Goal: Navigation & Orientation: Find specific page/section

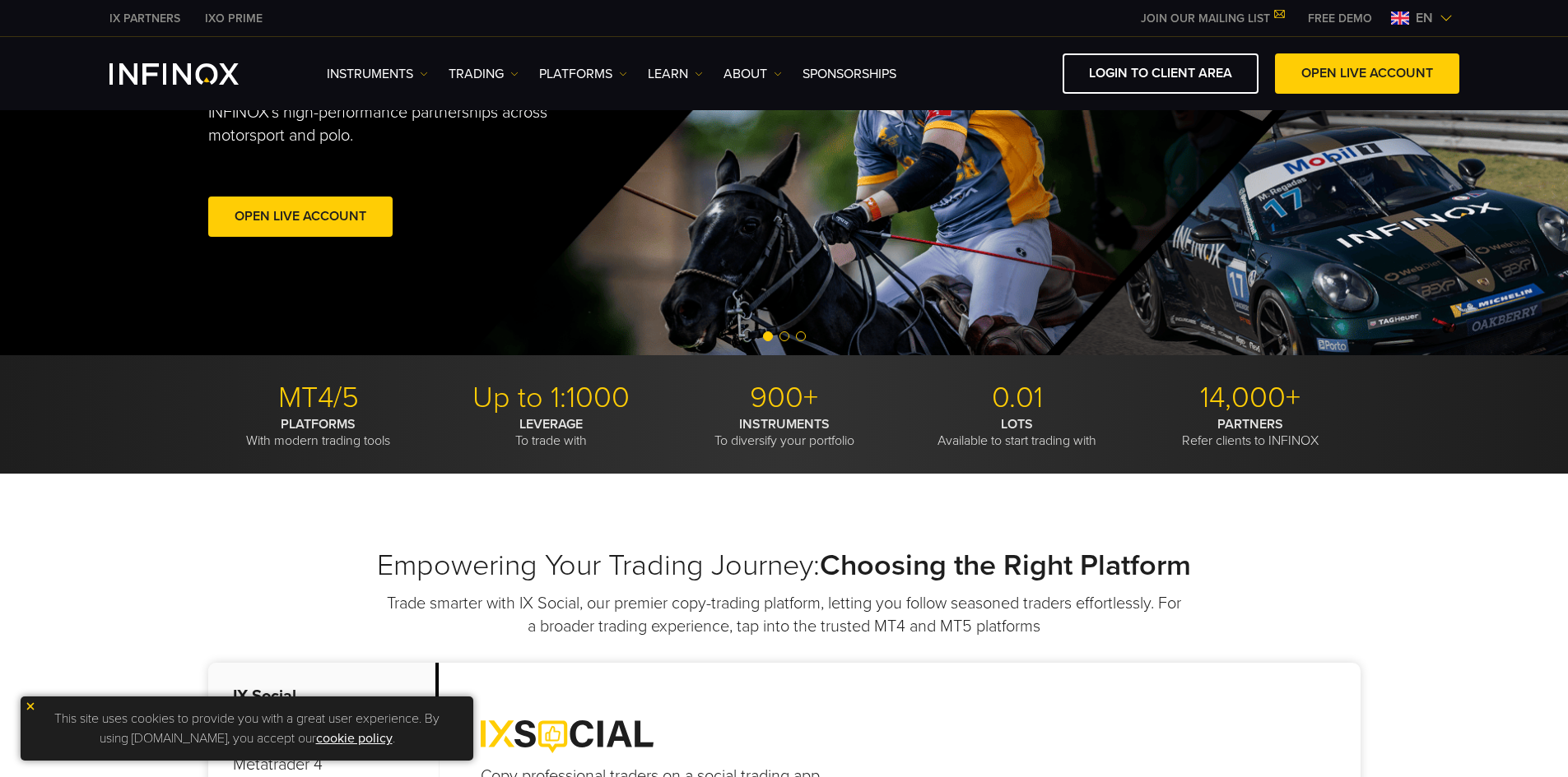
scroll to position [247, 0]
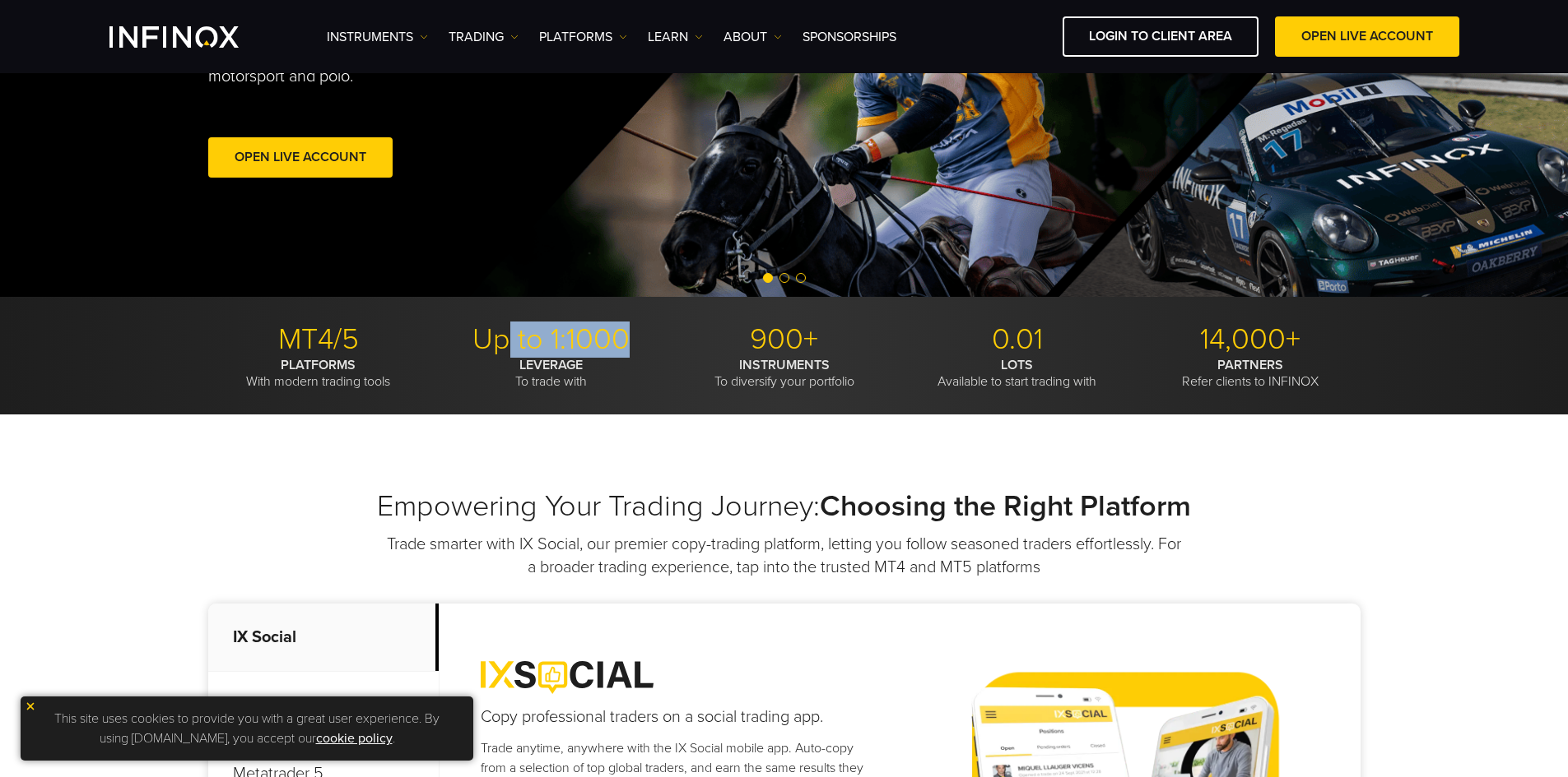
drag, startPoint x: 648, startPoint y: 330, endPoint x: 512, endPoint y: 338, distance: 136.2
click at [511, 338] on p "Up to 1:1000" at bounding box center [552, 340] width 221 height 36
drag, startPoint x: 609, startPoint y: 379, endPoint x: 474, endPoint y: 319, distance: 147.7
click at [474, 319] on div "MT4/5 PLATFORMS With modern trading tools Up to 1:1000 LEVERAGE To trade with 9…" at bounding box center [784, 356] width 1568 height 118
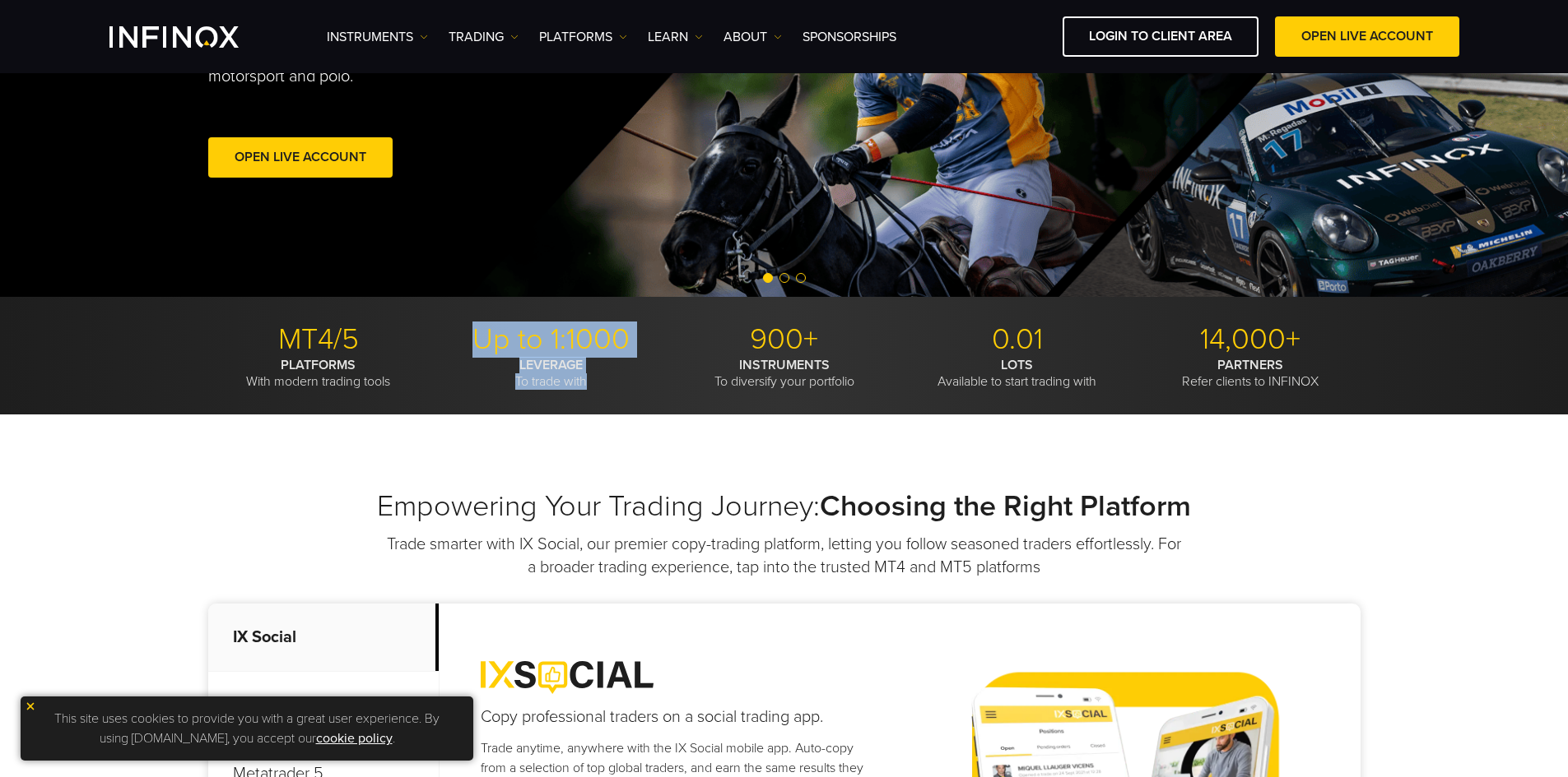
click at [609, 340] on p "Up to 1:1000" at bounding box center [552, 340] width 221 height 36
drag, startPoint x: 593, startPoint y: 343, endPoint x: 536, endPoint y: 329, distance: 58.7
click at [538, 329] on p "Up to 1:1000" at bounding box center [552, 340] width 221 height 36
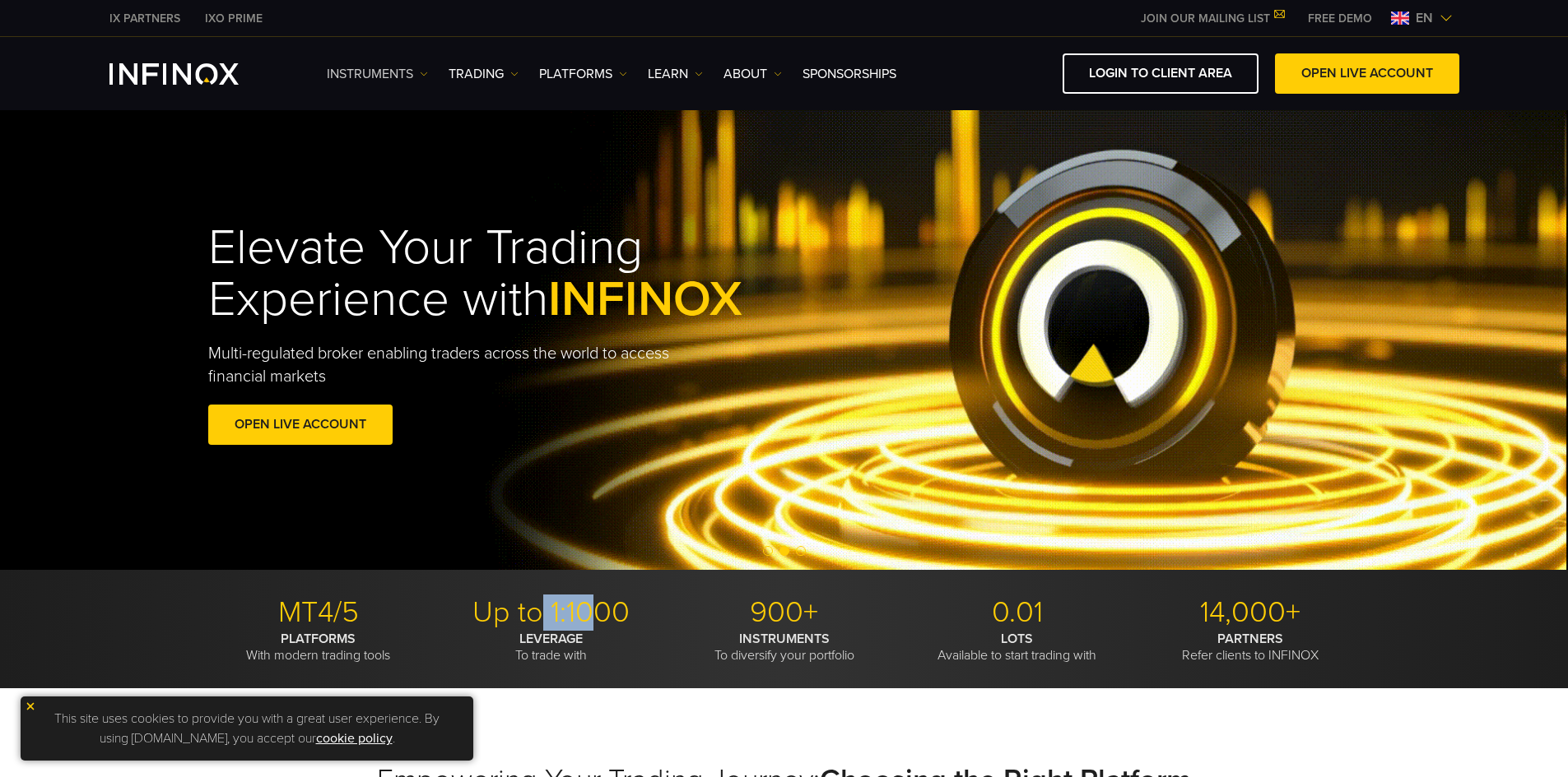
click at [426, 68] on link "Instruments" at bounding box center [376, 74] width 101 height 20
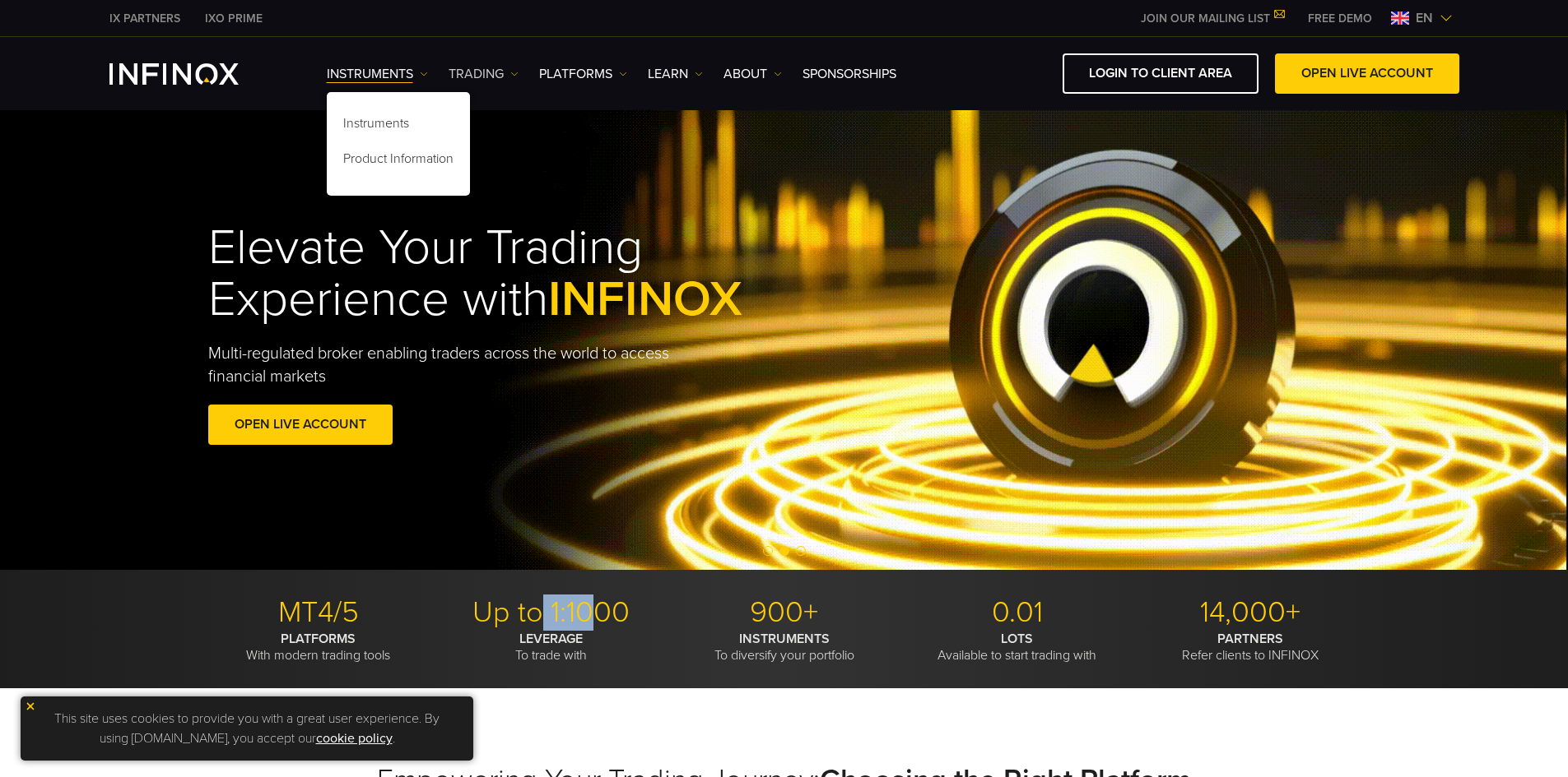
click at [511, 72] on img at bounding box center [514, 74] width 9 height 9
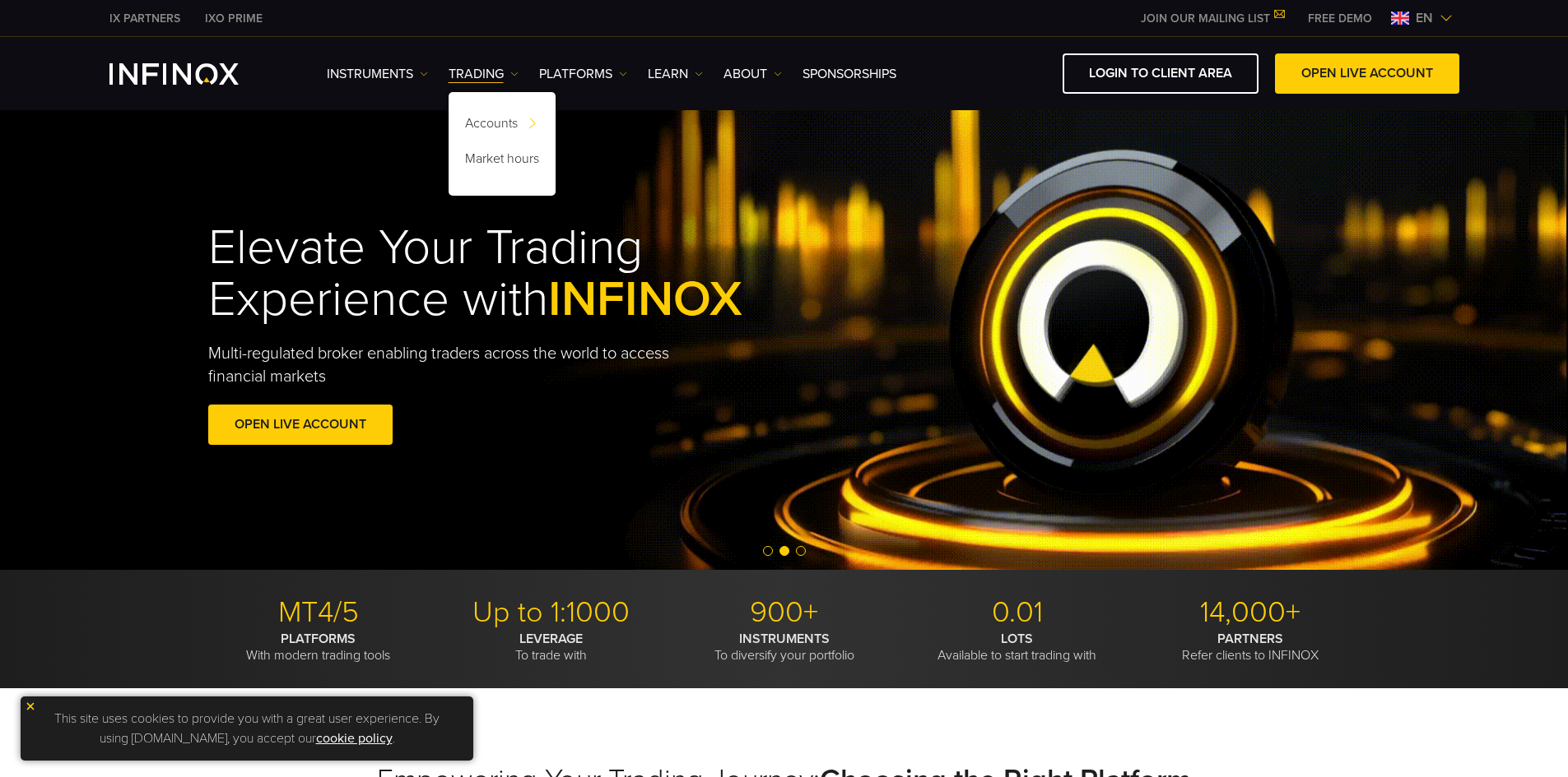
click at [630, 71] on ul "Instruments Instruments Product Information TRADING Accounts DEMO" at bounding box center [610, 74] width 569 height 20
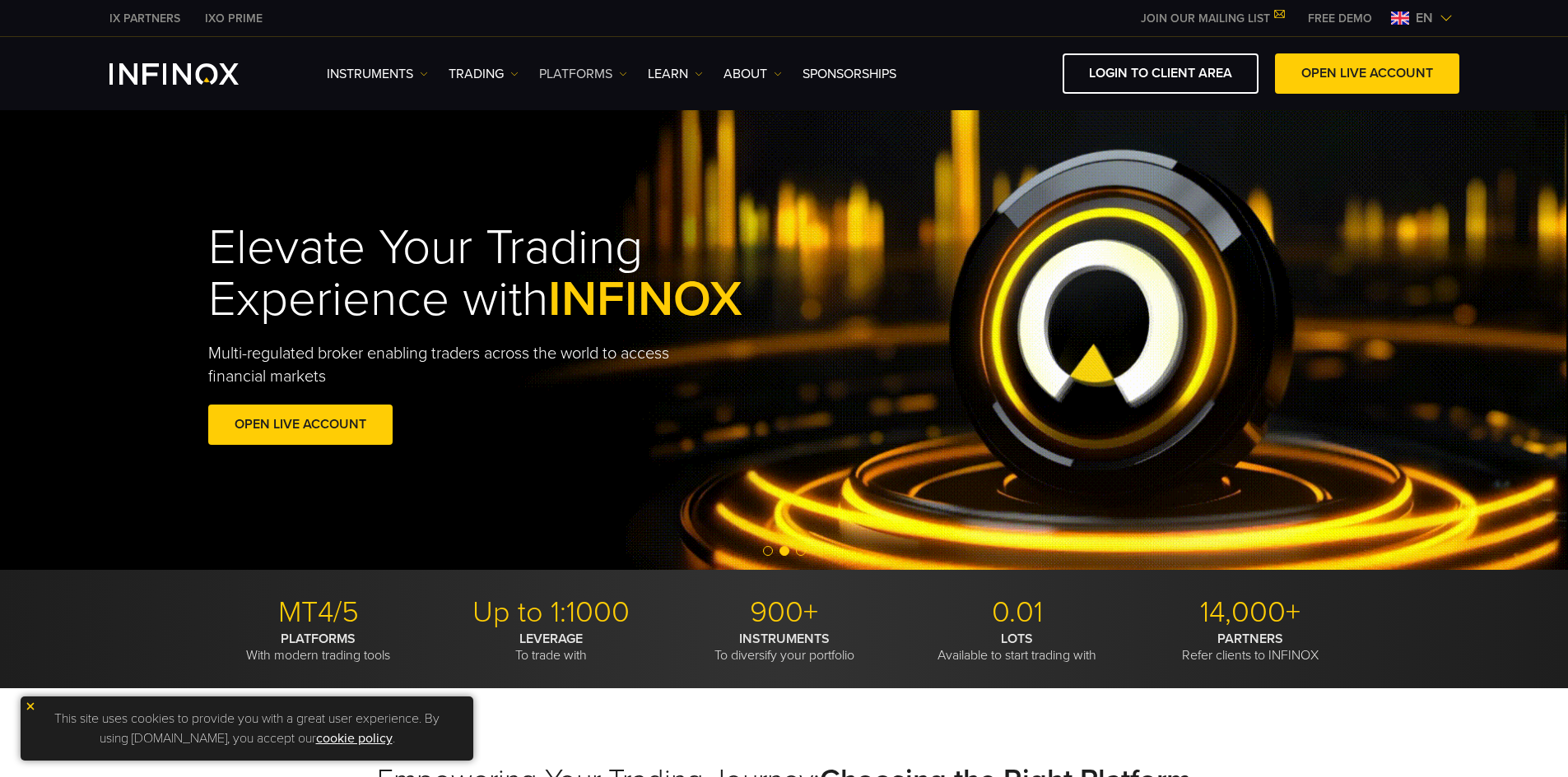
click at [626, 74] on img at bounding box center [623, 74] width 9 height 9
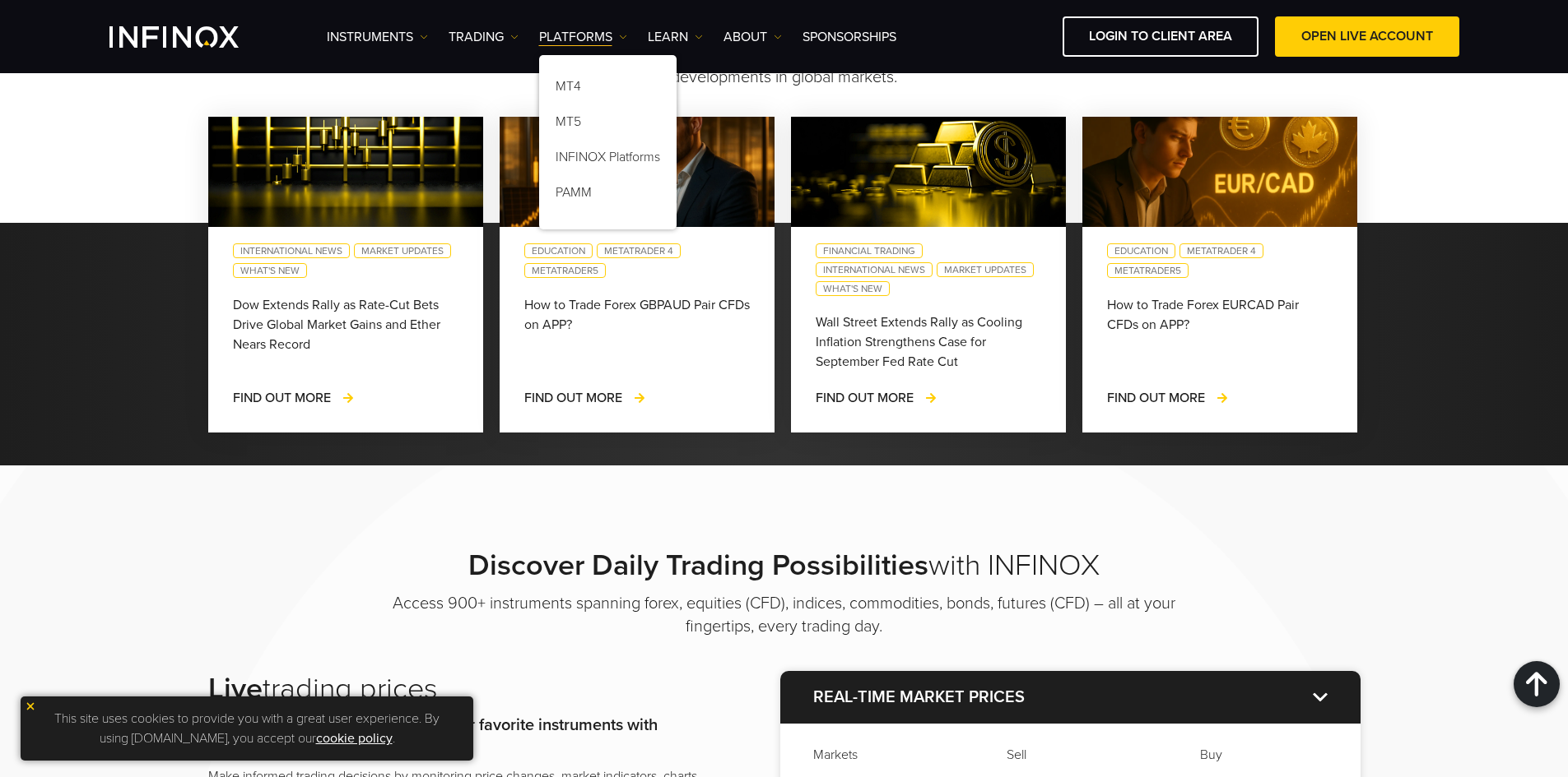
click at [1278, 563] on div "Discover Daily Trading Possibilities with INFINOX Access 900+ instruments spann…" at bounding box center [784, 783] width 1185 height 471
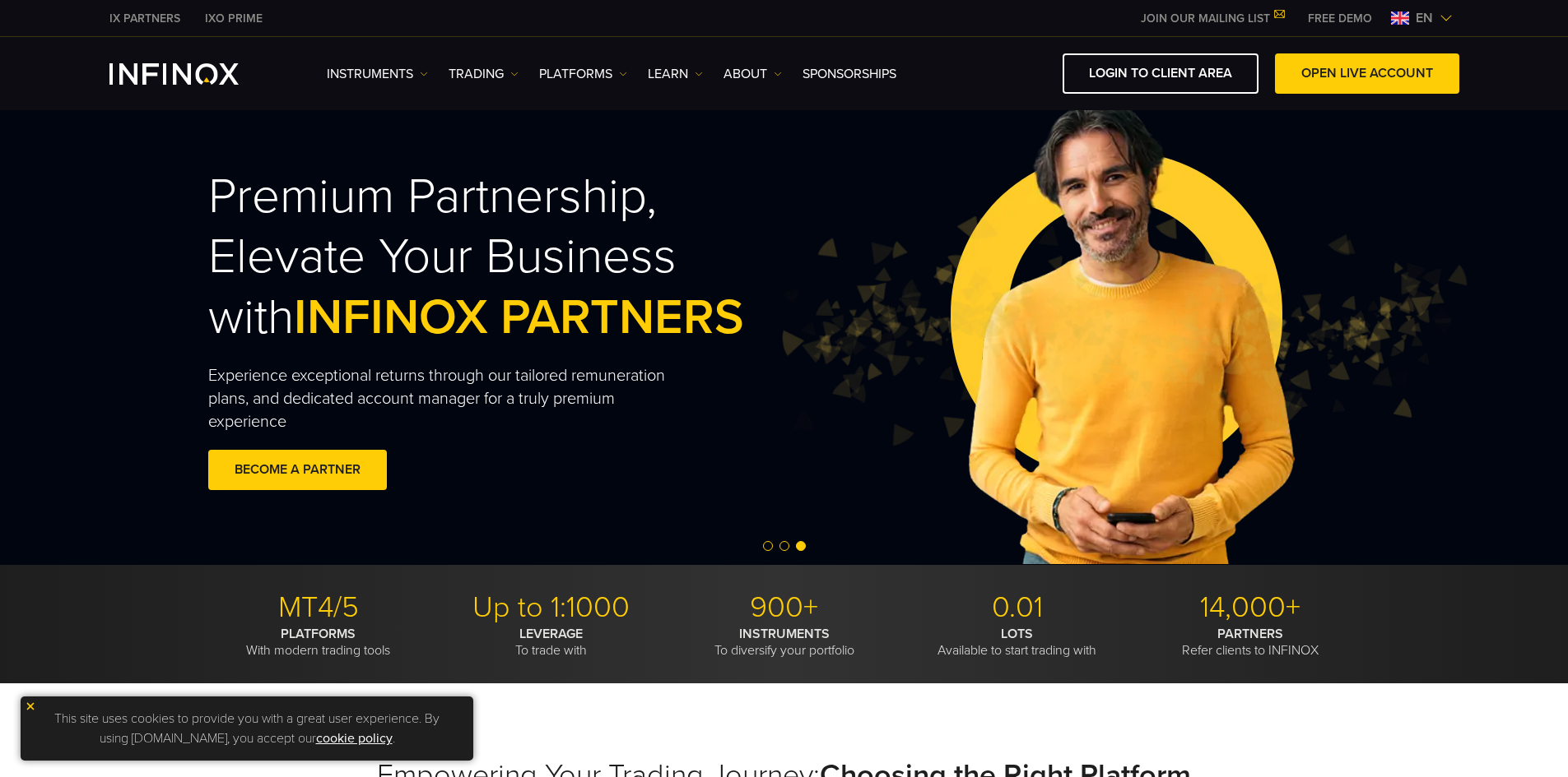
click at [707, 75] on ul "Instruments Instruments Product Information TRADING Accounts DEMO" at bounding box center [610, 74] width 569 height 20
click at [702, 74] on img at bounding box center [699, 74] width 9 height 9
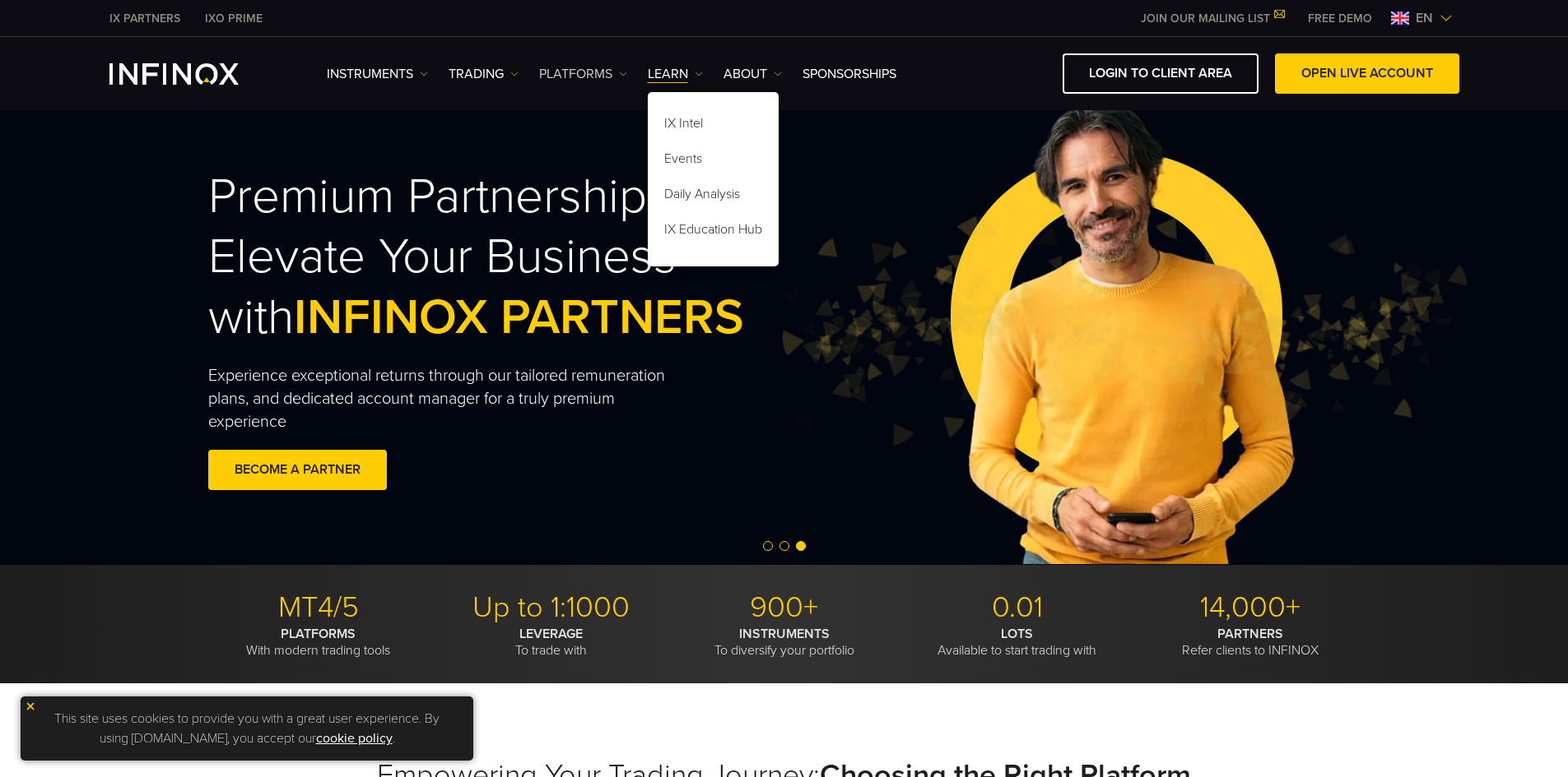
click at [623, 65] on link "PLATFORMS" at bounding box center [583, 74] width 88 height 20
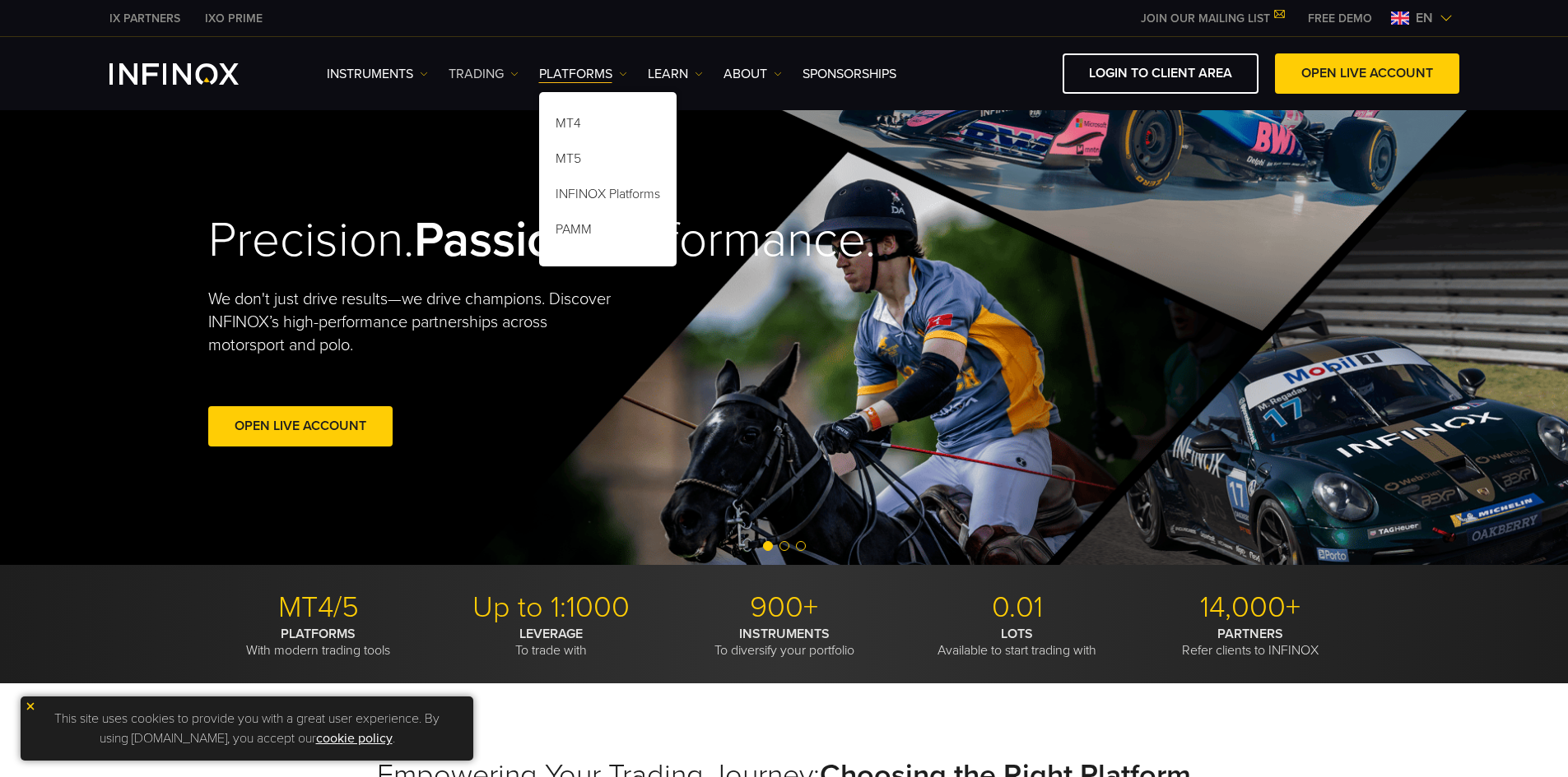
click at [517, 72] on img at bounding box center [514, 74] width 9 height 9
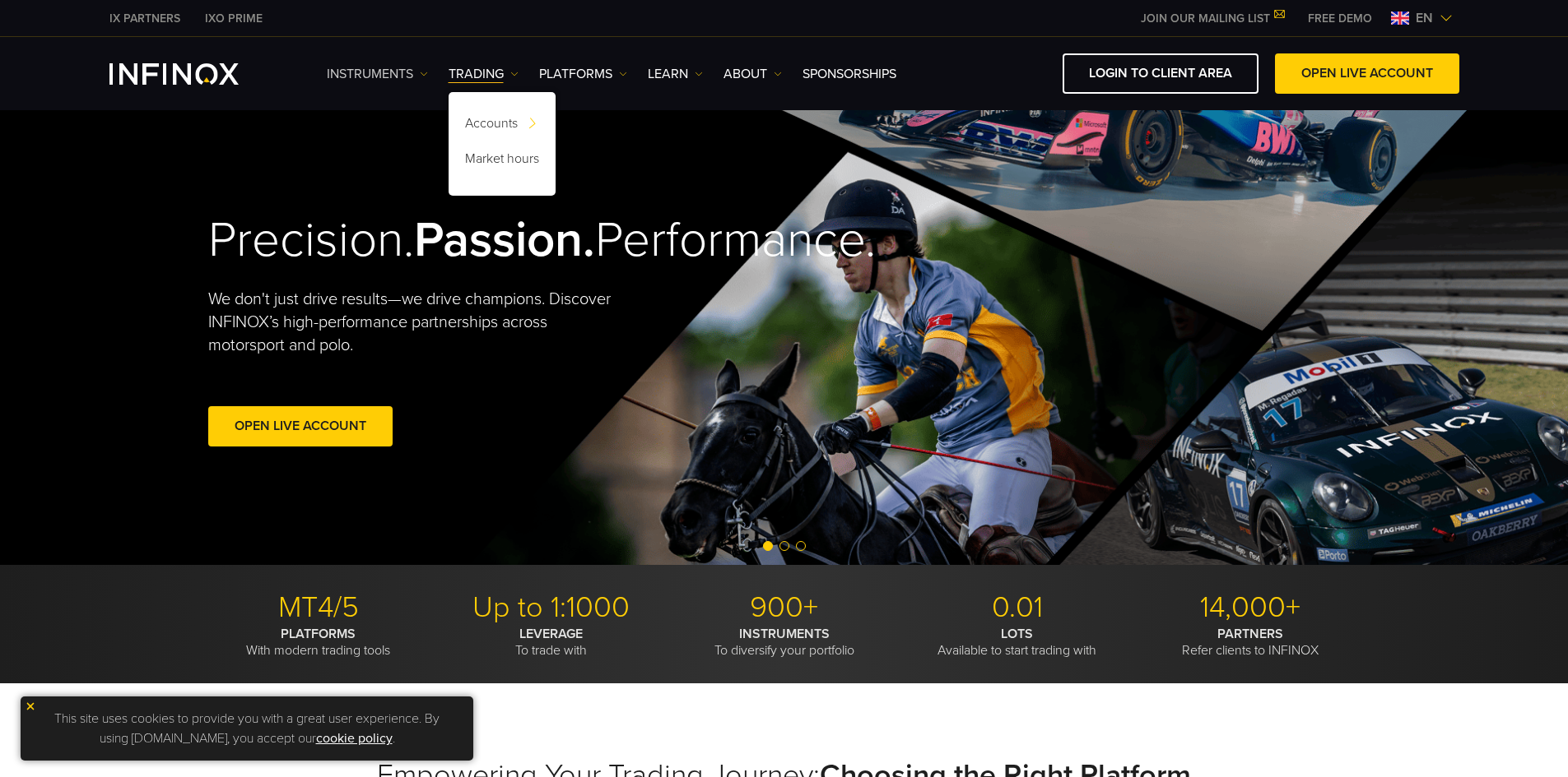
click at [425, 70] on img at bounding box center [423, 74] width 9 height 9
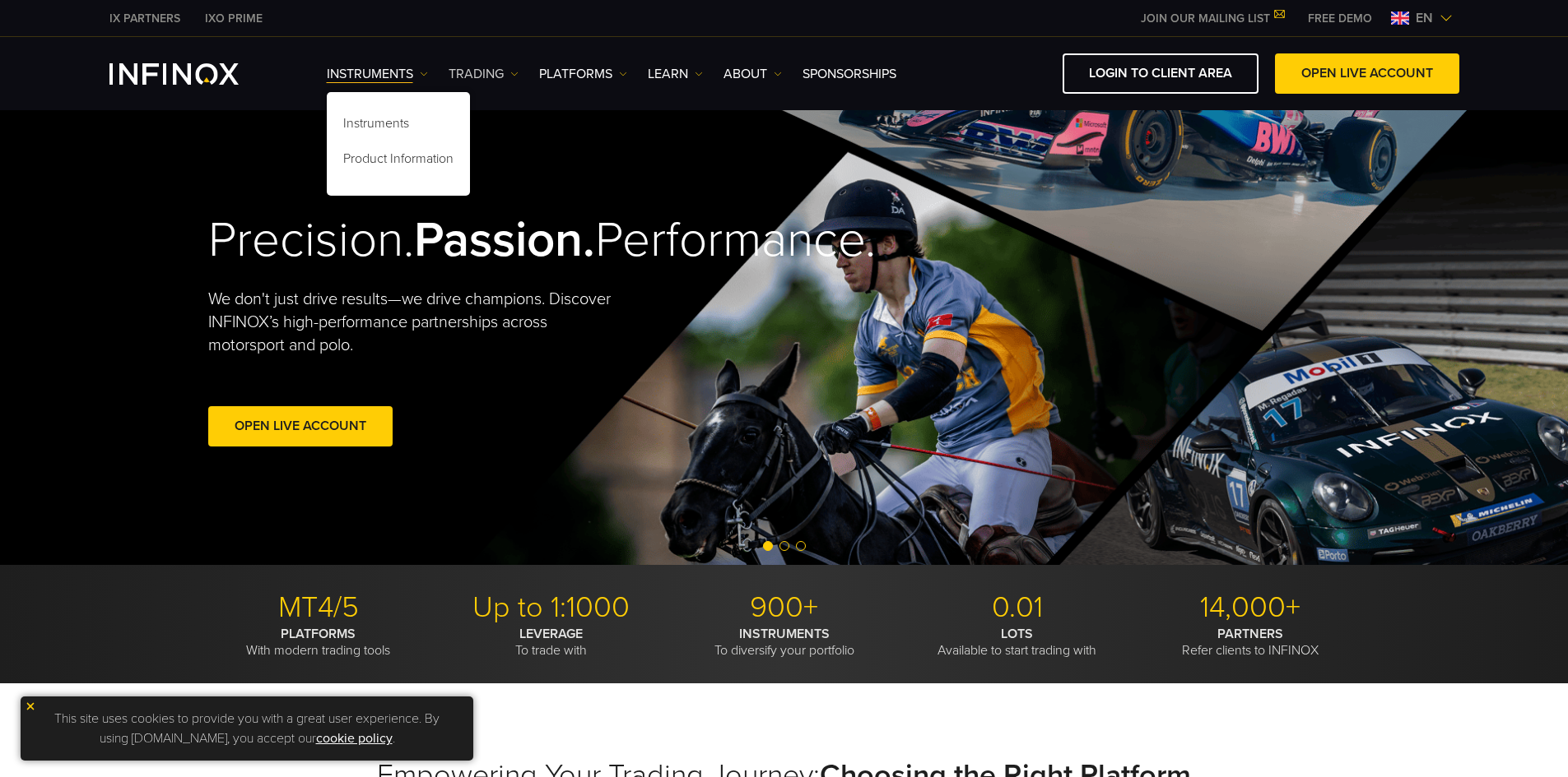
click at [499, 72] on link "TRADING" at bounding box center [483, 74] width 70 height 20
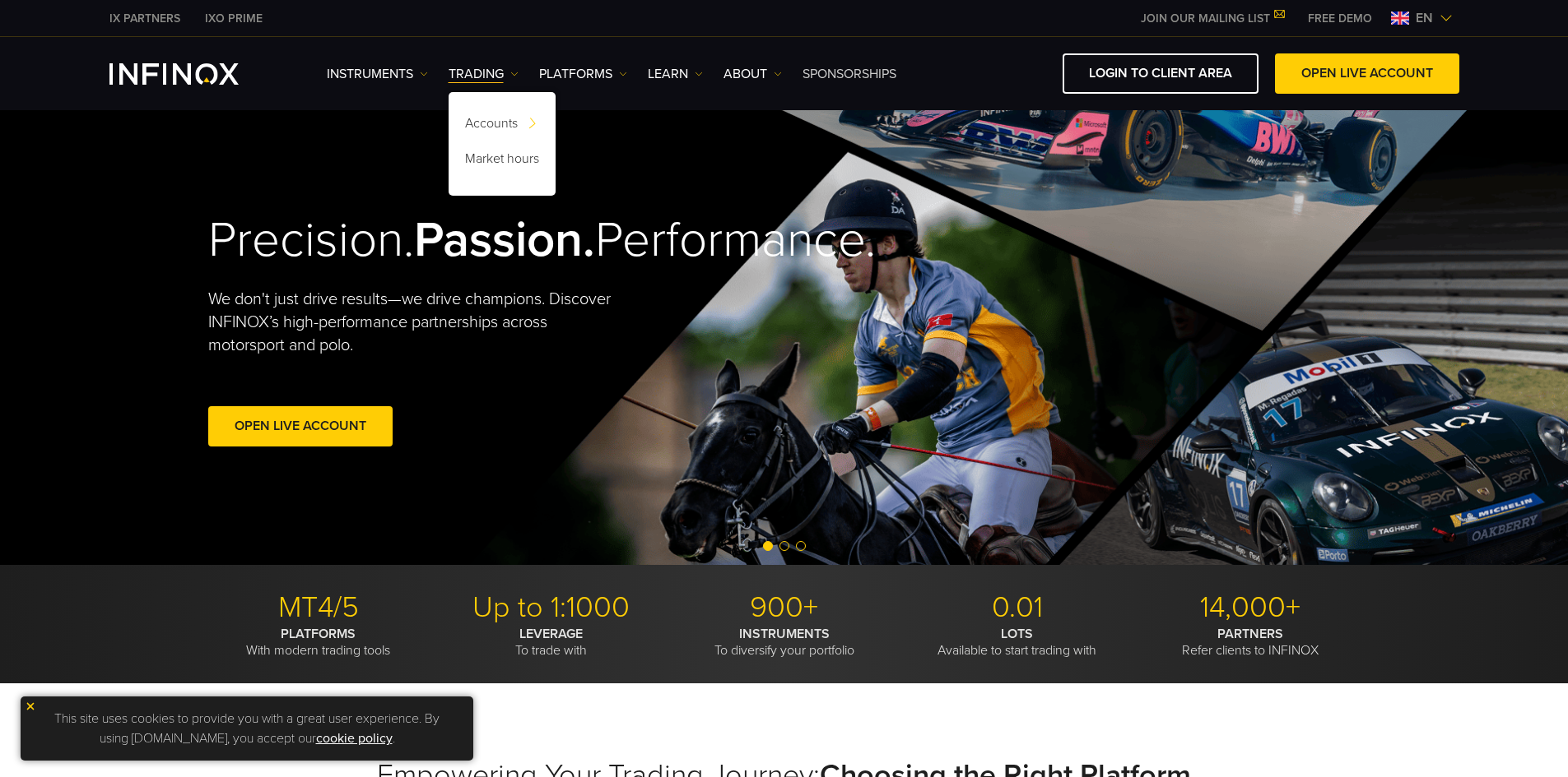
click at [849, 72] on link "SPONSORSHIPS" at bounding box center [849, 74] width 94 height 20
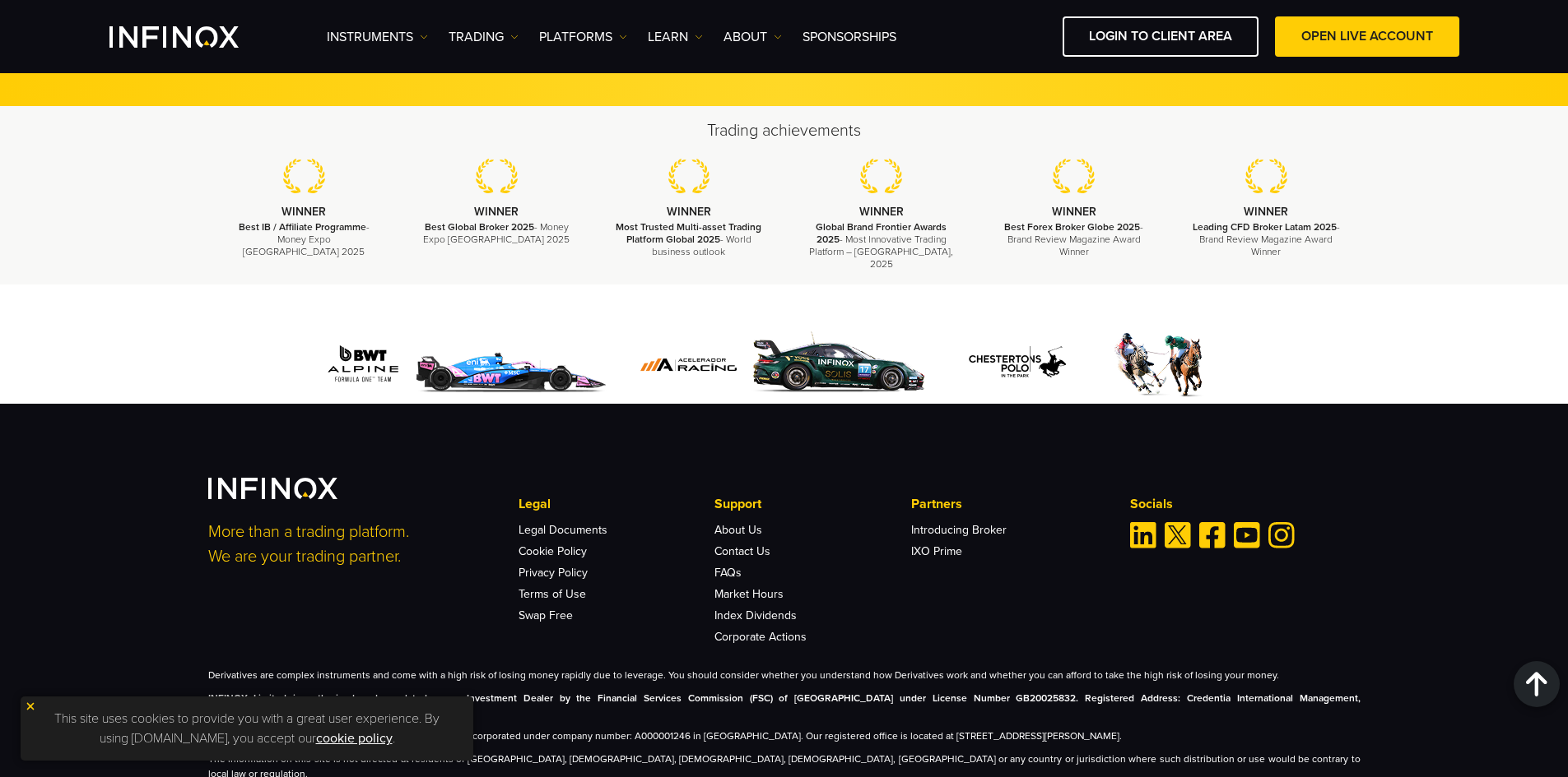
scroll to position [2796, 0]
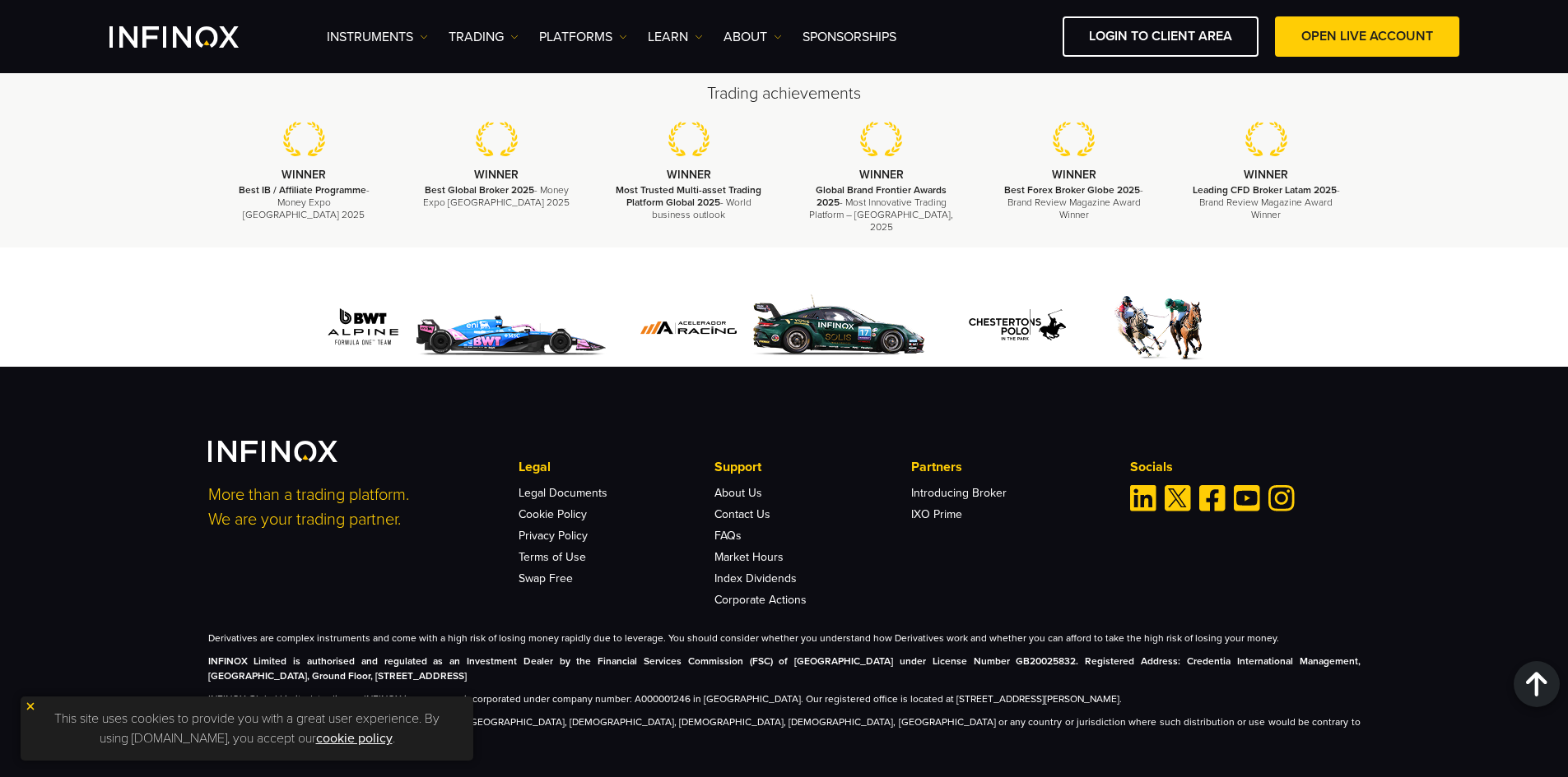
click at [1274, 485] on img "Instagram" at bounding box center [1281, 498] width 26 height 26
